Goal: Task Accomplishment & Management: Manage account settings

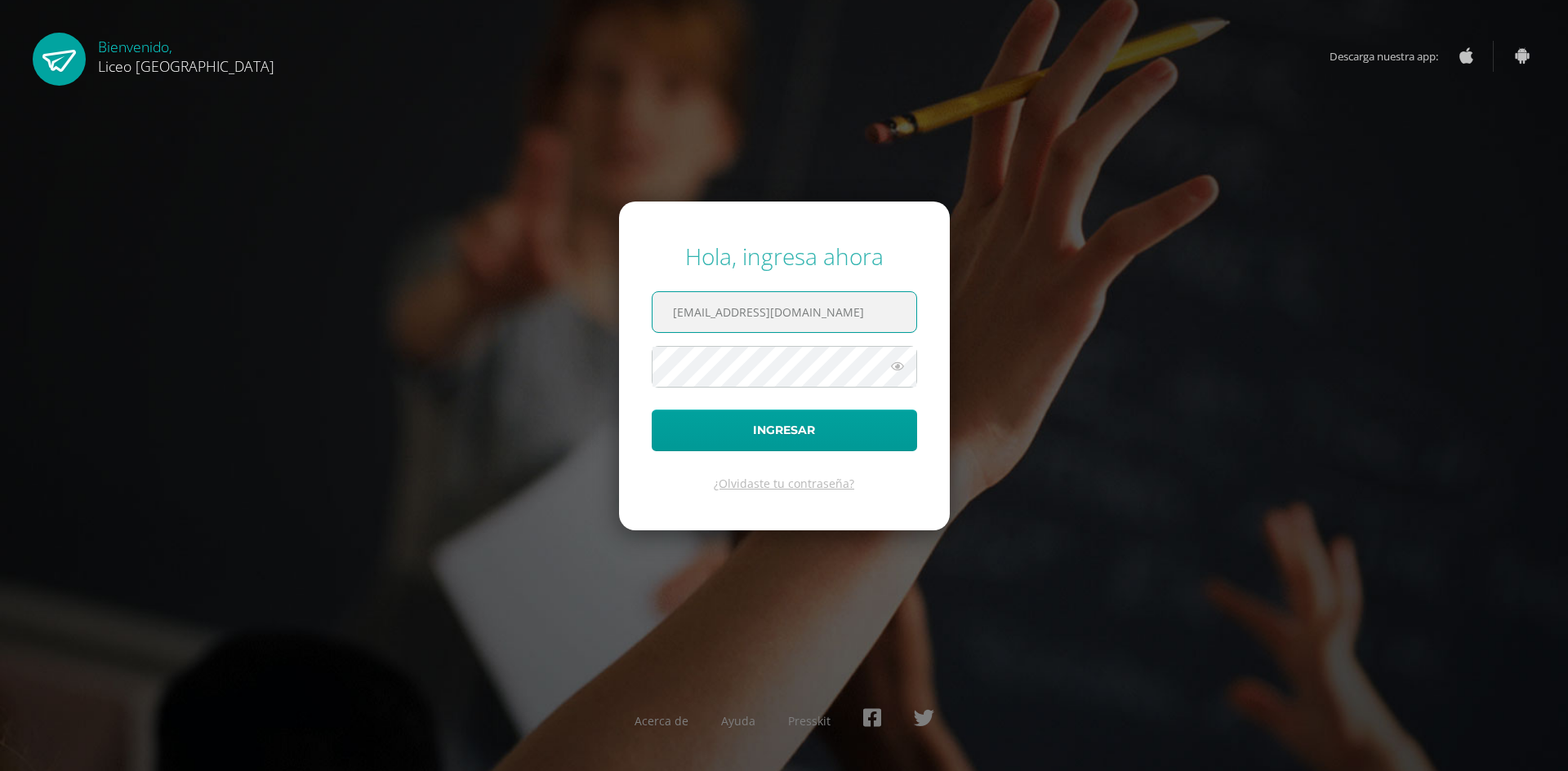
type input "[EMAIL_ADDRESS][DOMAIN_NAME]"
click at [652, 410] on button "Ingresar" at bounding box center [784, 430] width 265 height 41
